Goal: Check status

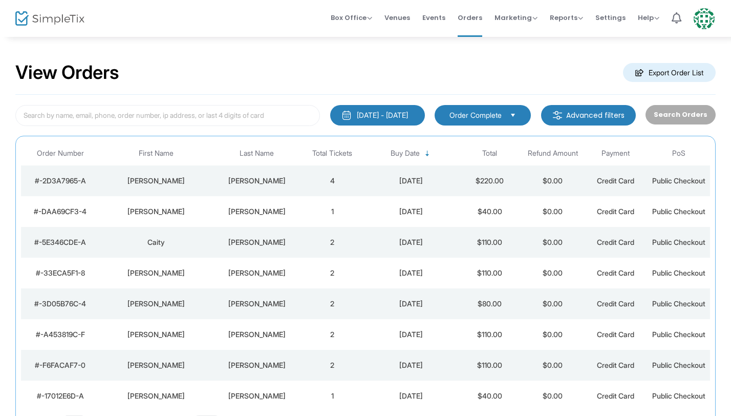
click at [274, 216] on div "[PERSON_NAME]" at bounding box center [257, 211] width 83 height 10
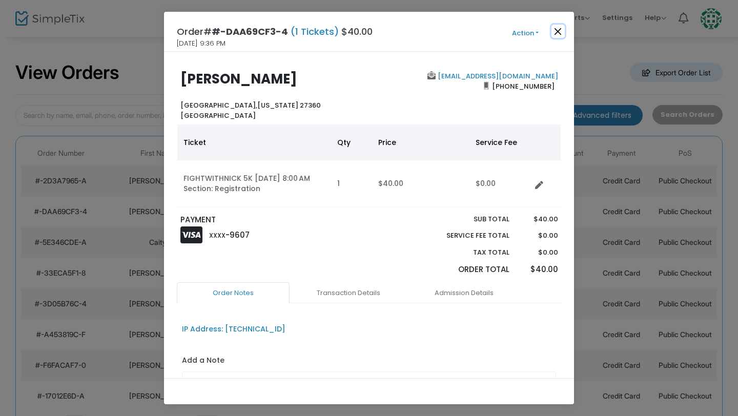
click at [561, 31] on button "Close" at bounding box center [557, 31] width 13 height 13
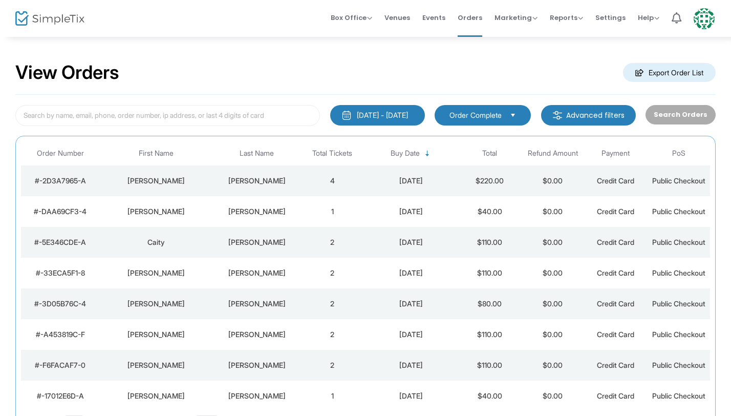
click at [248, 191] on td "[PERSON_NAME]" at bounding box center [257, 180] width 88 height 31
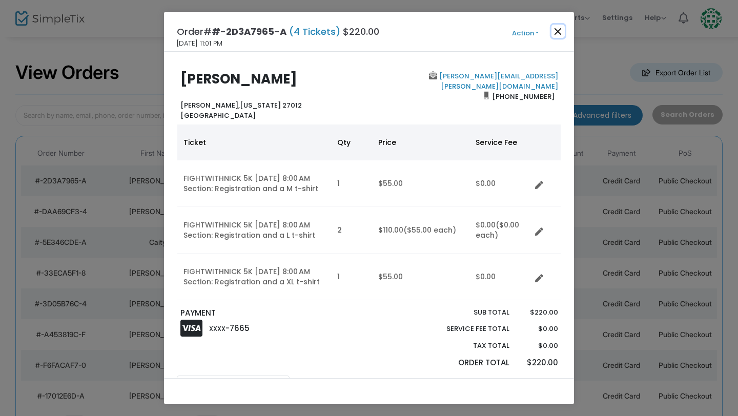
click at [557, 33] on button "Close" at bounding box center [557, 31] width 13 height 13
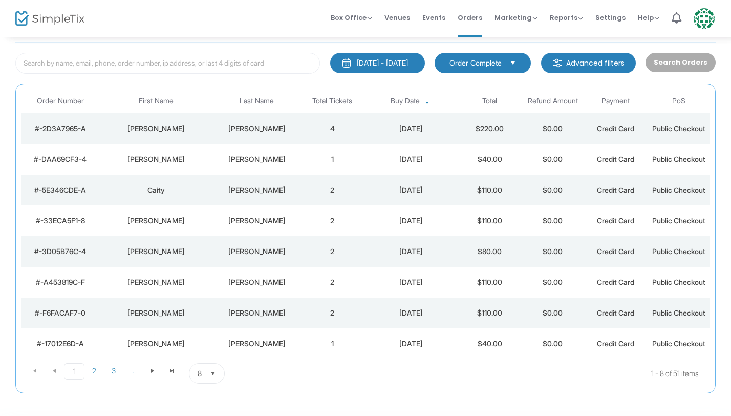
scroll to position [54, 0]
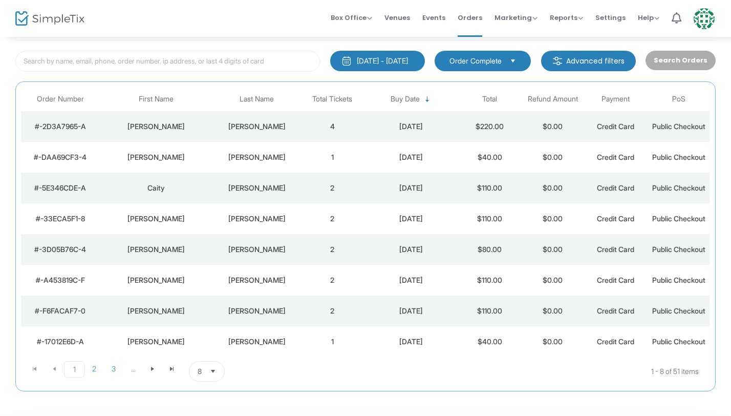
click at [214, 375] on span "Select" at bounding box center [213, 371] width 17 height 17
click at [213, 348] on li "100" at bounding box center [207, 350] width 35 height 20
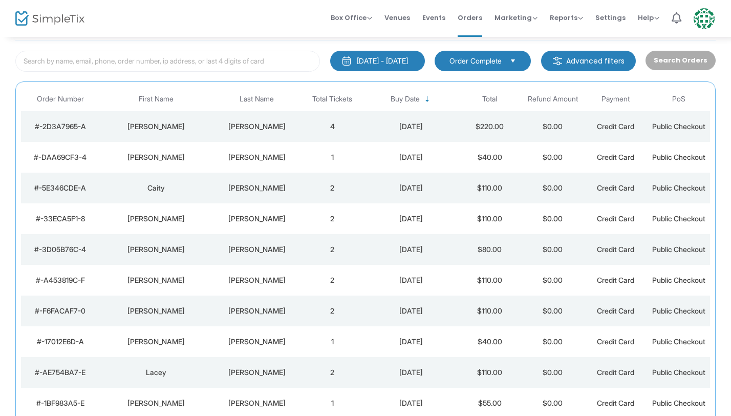
click at [212, 316] on td "[PERSON_NAME]" at bounding box center [156, 311] width 113 height 31
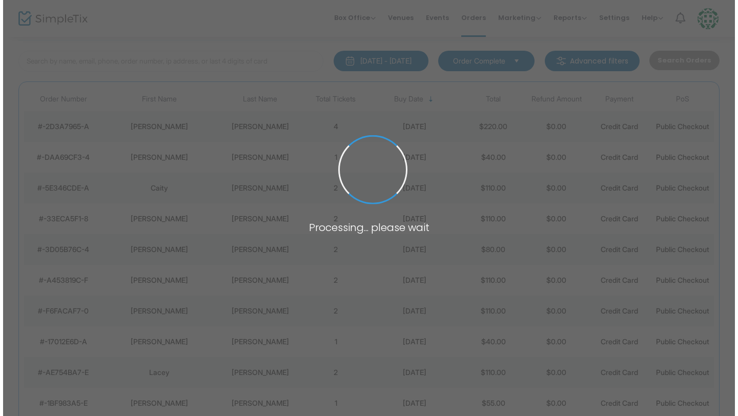
scroll to position [0, 0]
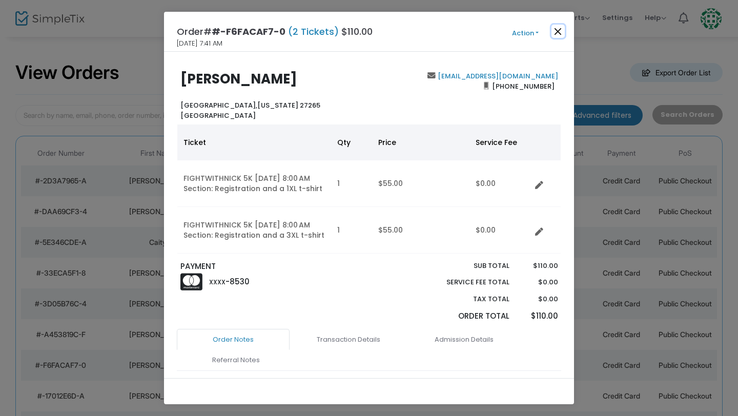
click at [562, 33] on button "Close" at bounding box center [557, 31] width 13 height 13
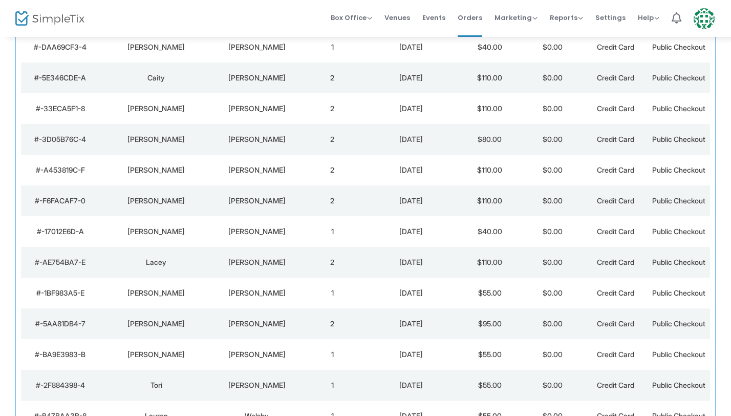
scroll to position [165, 0]
click at [211, 202] on td "[PERSON_NAME]" at bounding box center [156, 199] width 113 height 31
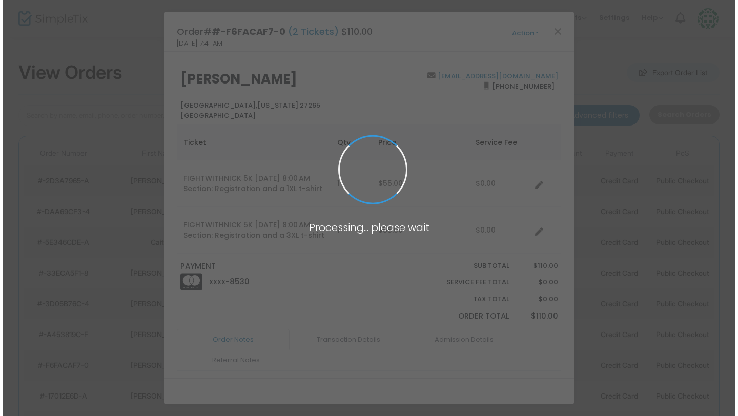
scroll to position [0, 0]
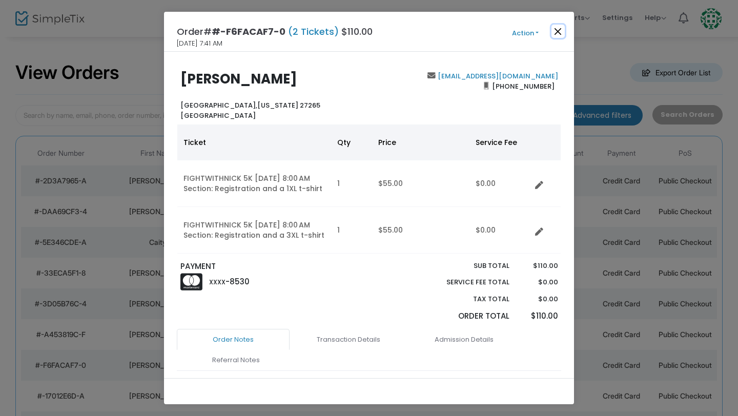
click at [558, 30] on button "Close" at bounding box center [557, 31] width 13 height 13
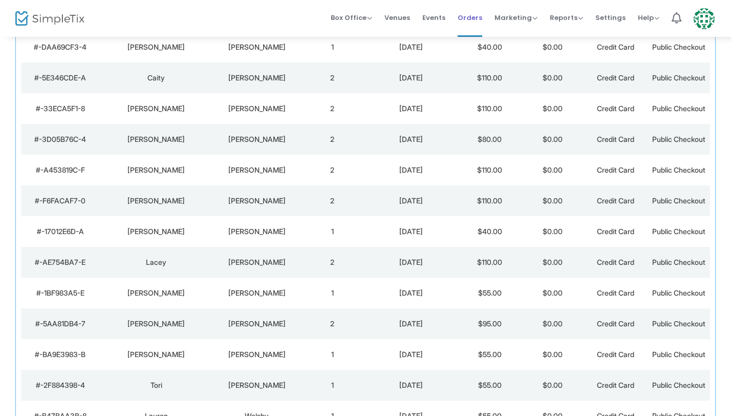
scroll to position [165, 0]
click at [197, 178] on td "[PERSON_NAME]" at bounding box center [156, 169] width 113 height 31
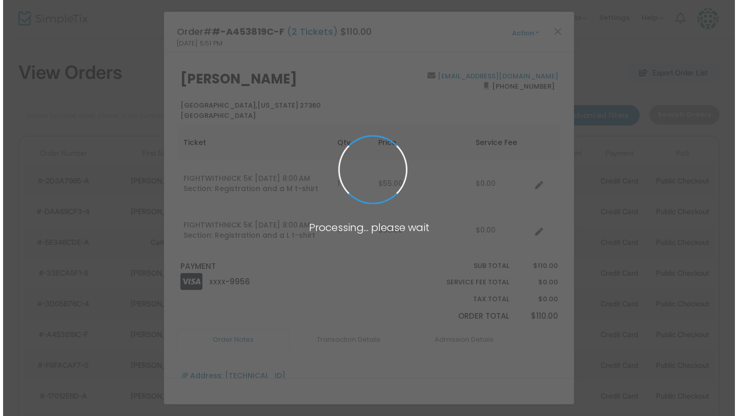
scroll to position [0, 0]
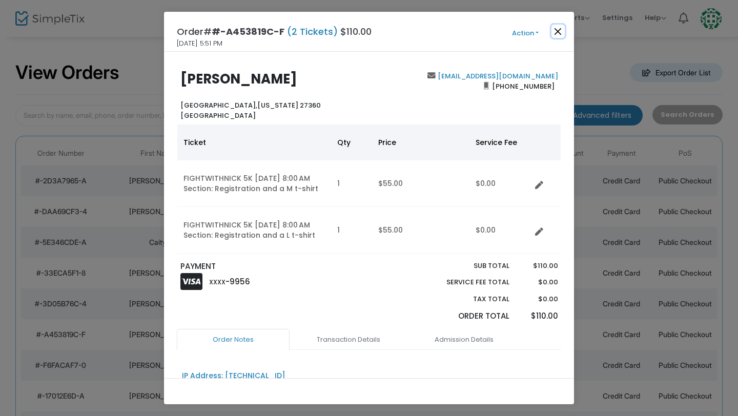
click at [560, 30] on button "Close" at bounding box center [557, 31] width 13 height 13
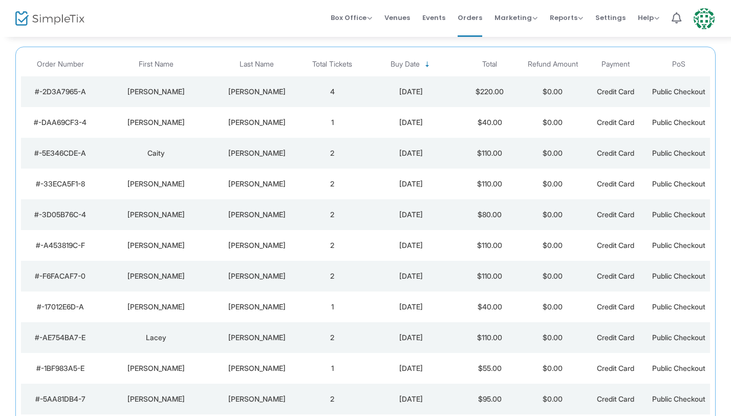
scroll to position [82, 0]
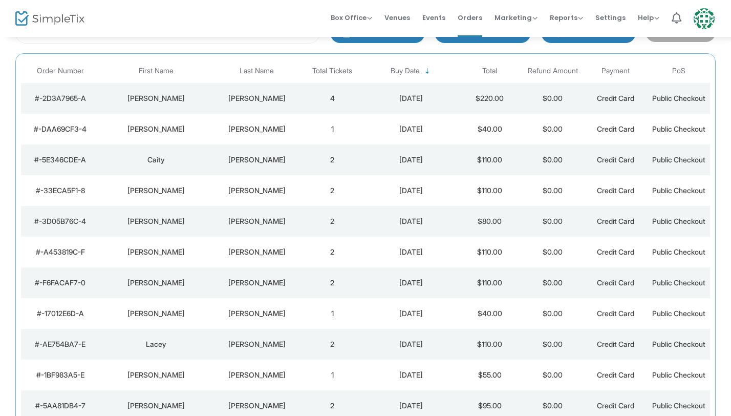
click at [242, 225] on div "[PERSON_NAME]" at bounding box center [257, 221] width 83 height 10
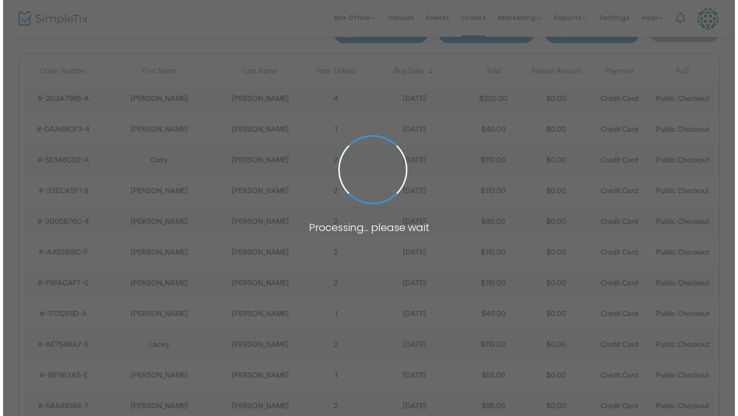
scroll to position [0, 0]
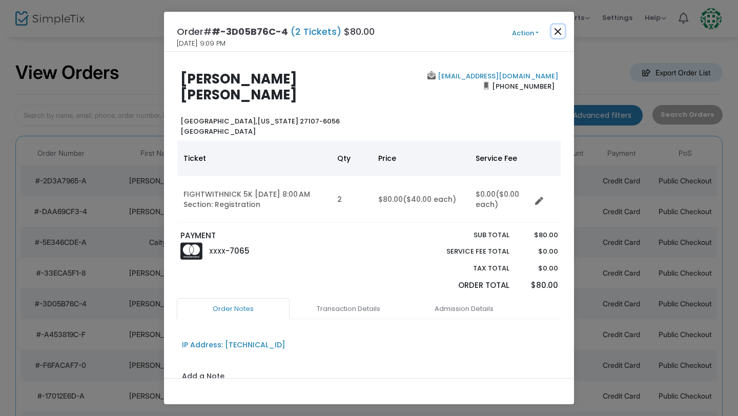
click at [555, 30] on button "Close" at bounding box center [557, 31] width 13 height 13
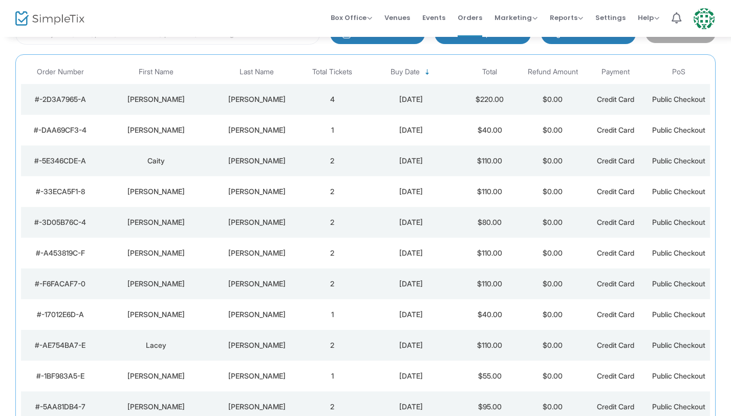
scroll to position [76, 0]
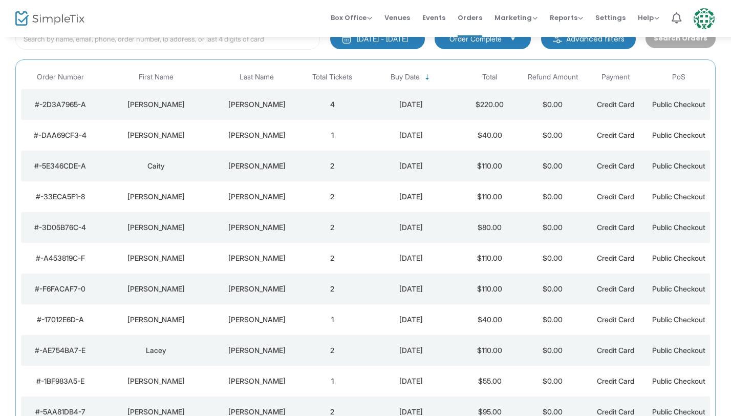
click at [245, 198] on div "[PERSON_NAME]" at bounding box center [257, 197] width 83 height 10
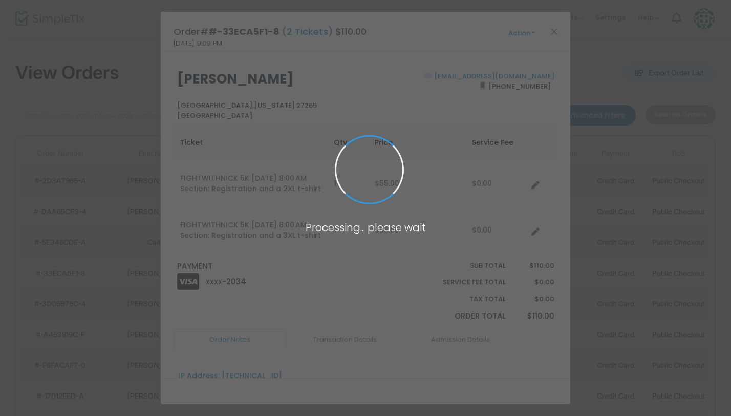
scroll to position [0, 0]
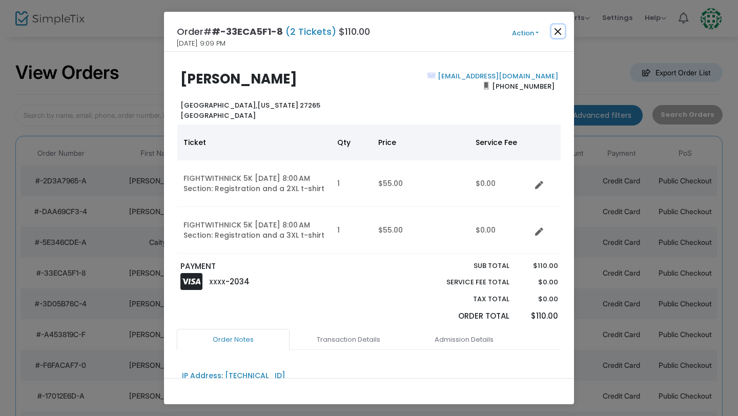
click at [561, 32] on button "Close" at bounding box center [557, 31] width 13 height 13
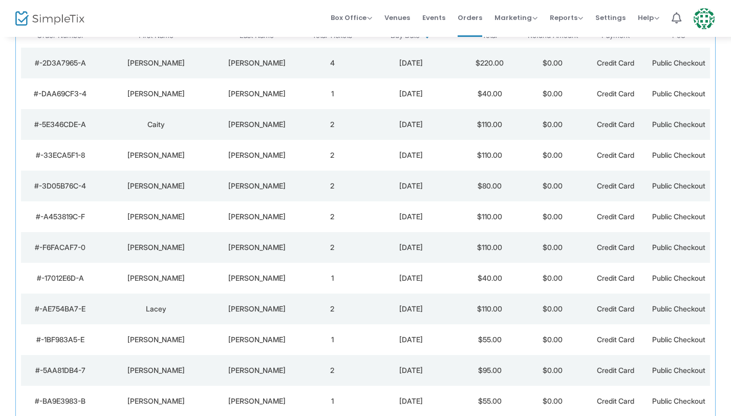
scroll to position [165, 0]
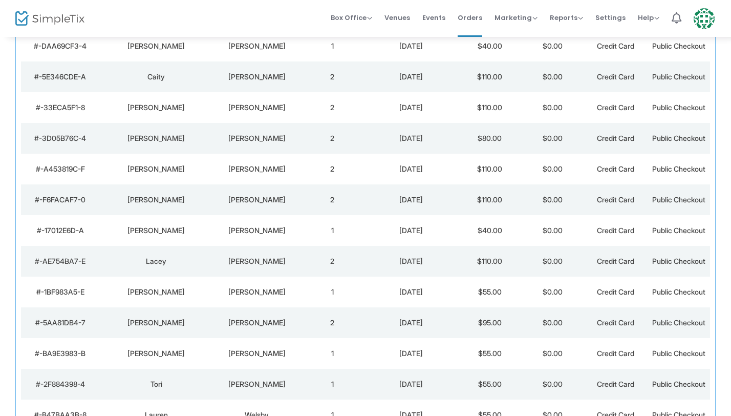
click at [235, 107] on div "[PERSON_NAME]" at bounding box center [257, 107] width 83 height 10
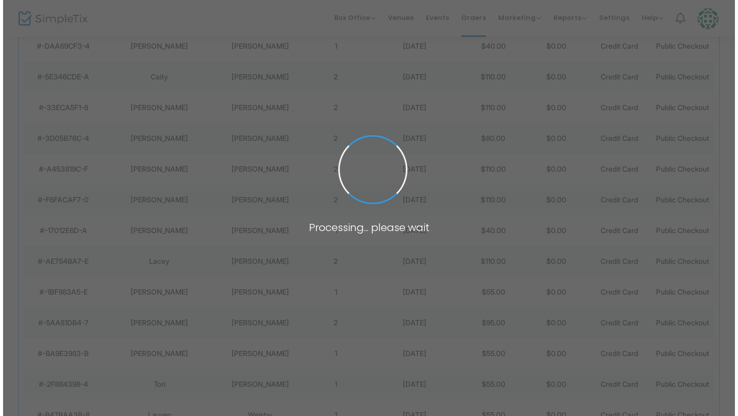
scroll to position [0, 0]
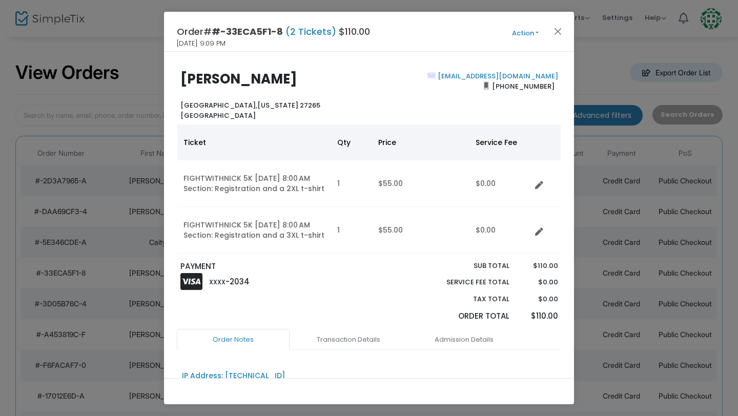
click at [558, 39] on div "Order# #-33ECA5F1-8 (2 Tickets) $110.00 [DATE] 9:09 PM Action Mark Admitted Edi…" at bounding box center [369, 32] width 410 height 40
click at [559, 36] on button "Close" at bounding box center [557, 31] width 13 height 13
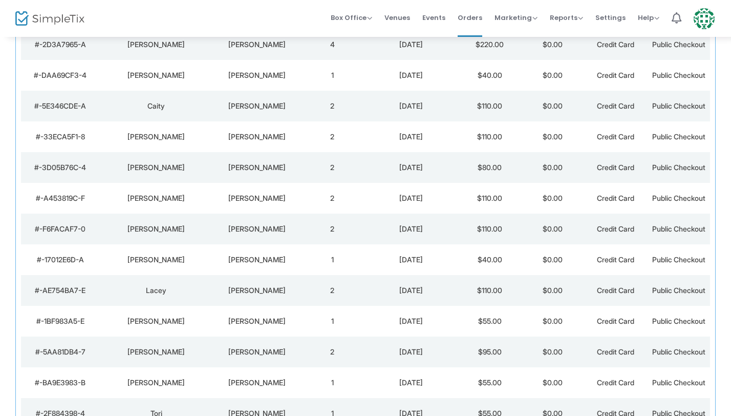
scroll to position [165, 0]
